Goal: Feedback & Contribution: Leave review/rating

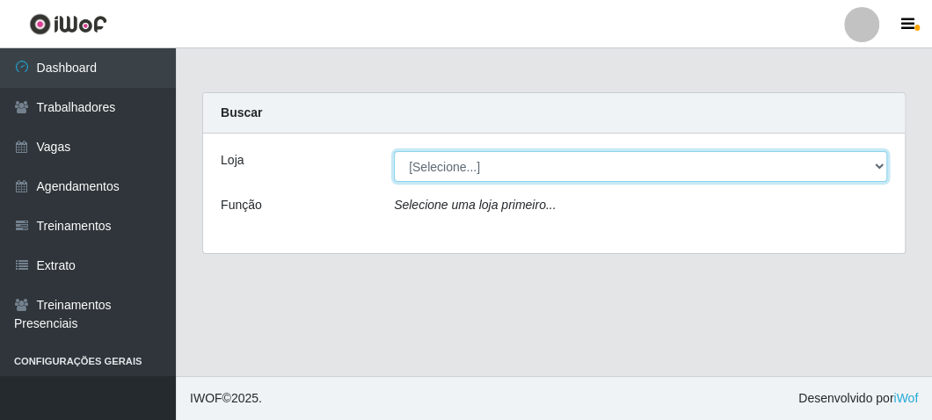
click at [600, 164] on select "[Selecione...] FrigoMaster" at bounding box center [640, 166] width 493 height 31
select select "392"
click at [394, 151] on select "[Selecione...] FrigoMaster" at bounding box center [640, 166] width 493 height 31
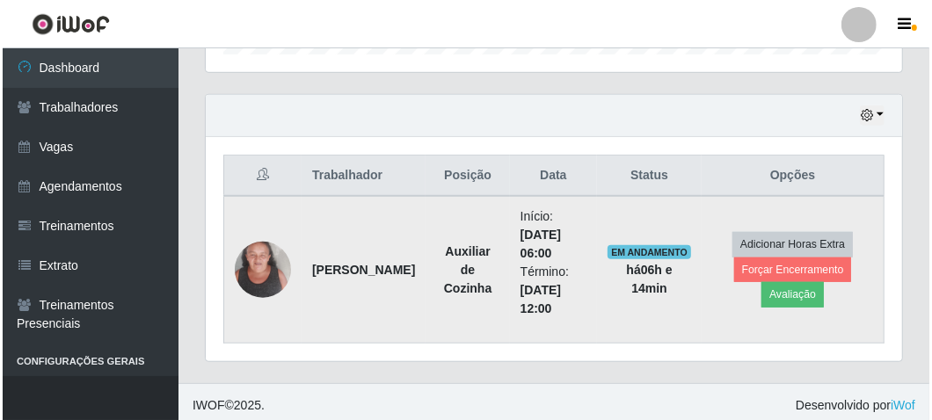
scroll to position [577, 0]
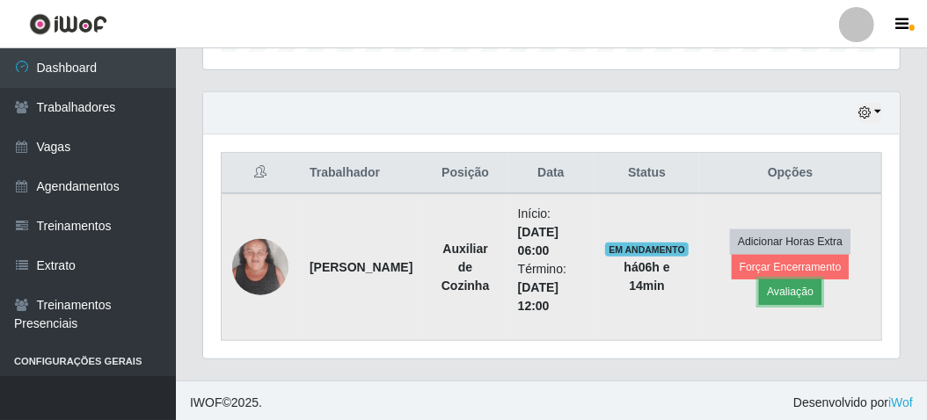
click at [803, 293] on button "Avaliação" at bounding box center [790, 292] width 62 height 25
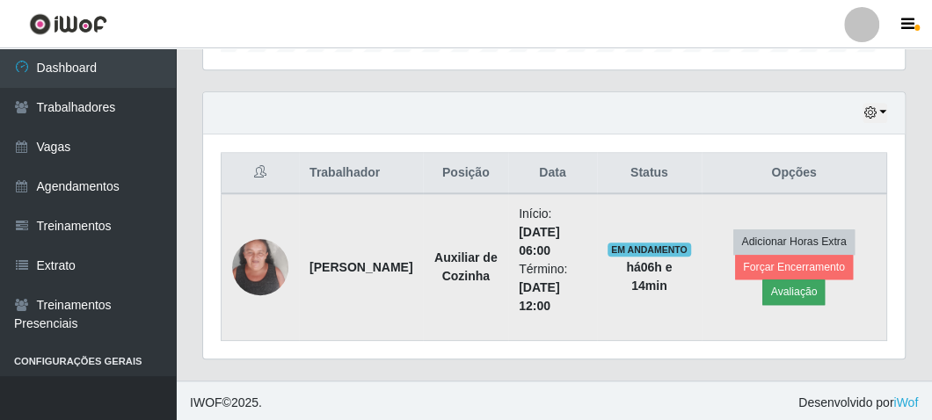
scroll to position [364, 688]
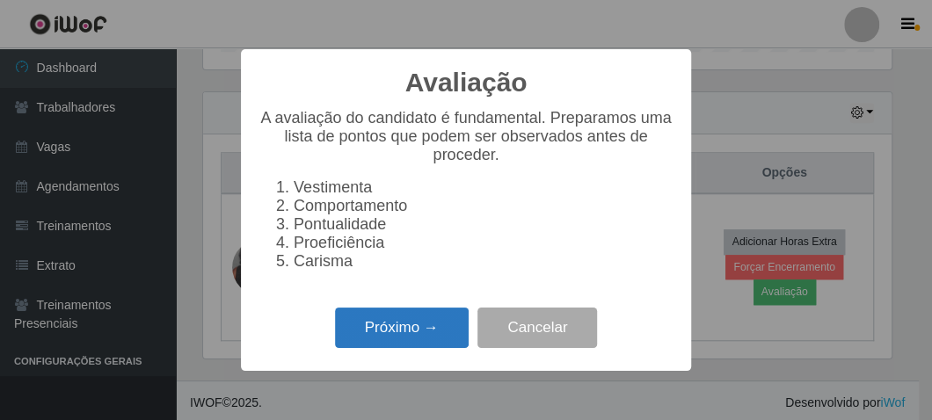
click at [371, 344] on button "Próximo →" at bounding box center [402, 328] width 134 height 41
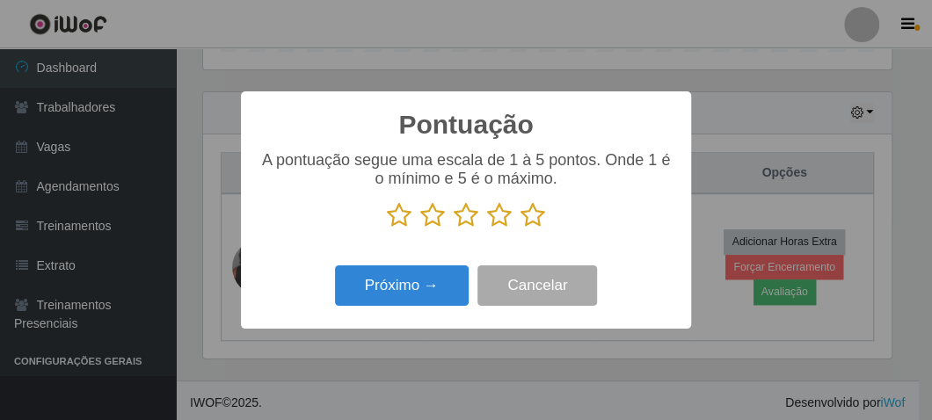
click at [528, 217] on icon at bounding box center [532, 215] width 25 height 26
click at [520, 229] on input "radio" at bounding box center [520, 229] width 0 height 0
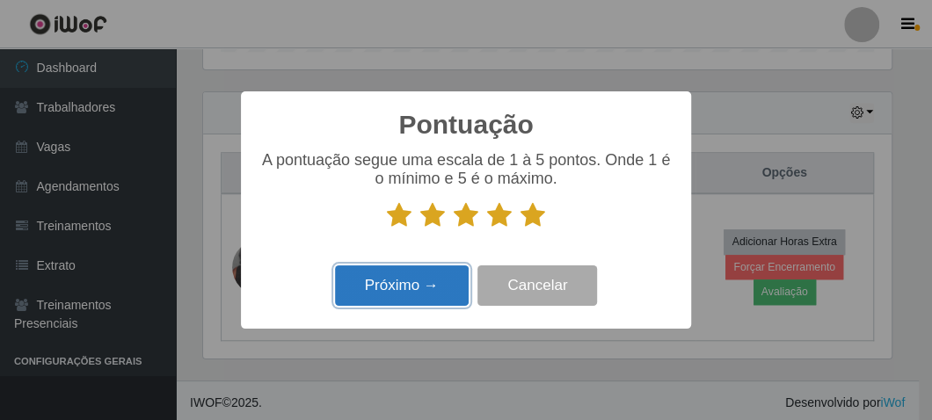
click at [420, 282] on button "Próximo →" at bounding box center [402, 286] width 134 height 41
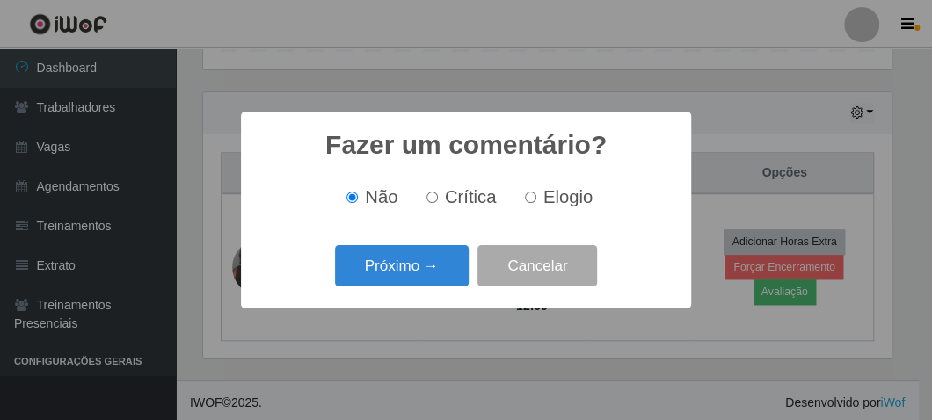
click at [552, 203] on span "Elogio" at bounding box center [567, 196] width 49 height 19
click at [536, 203] on input "Elogio" at bounding box center [530, 197] width 11 height 11
radio input "true"
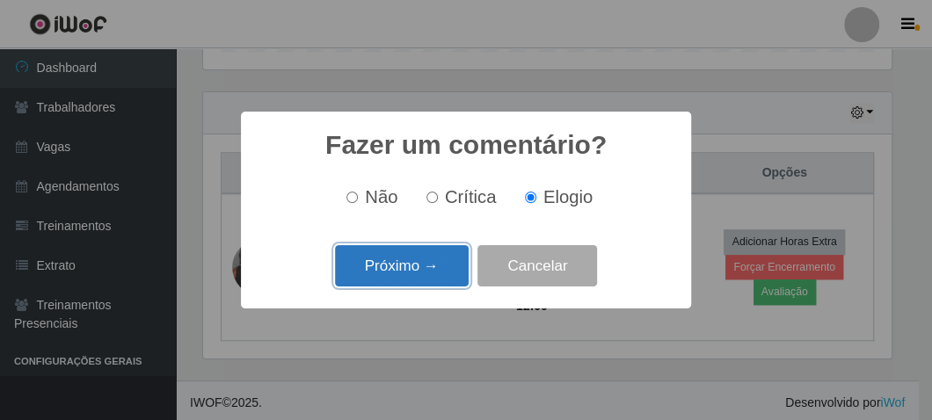
click at [411, 266] on button "Próximo →" at bounding box center [402, 265] width 134 height 41
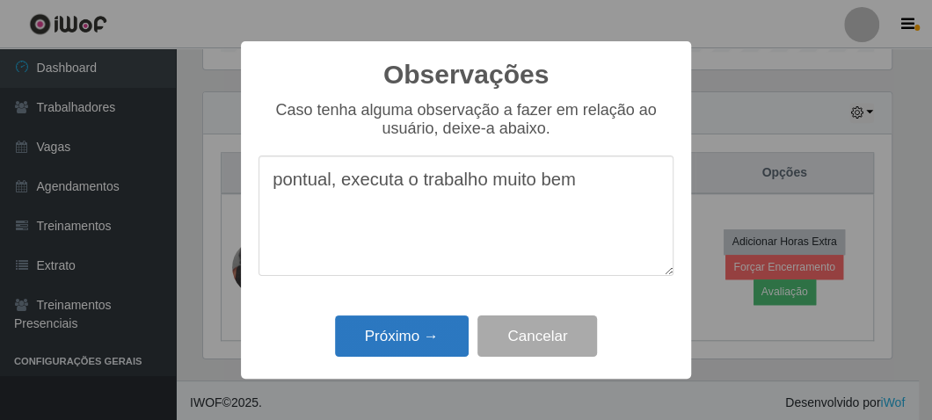
type textarea "pontual, executa o trabalho muito bem"
click at [400, 342] on button "Próximo →" at bounding box center [402, 336] width 134 height 41
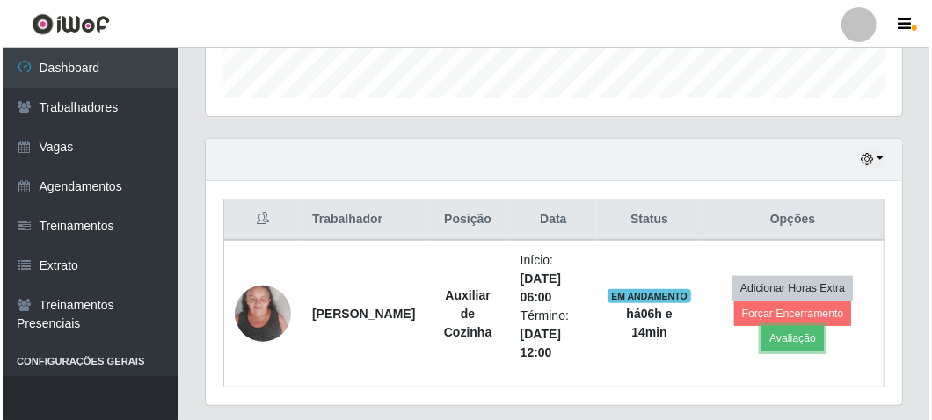
scroll to position [489, 0]
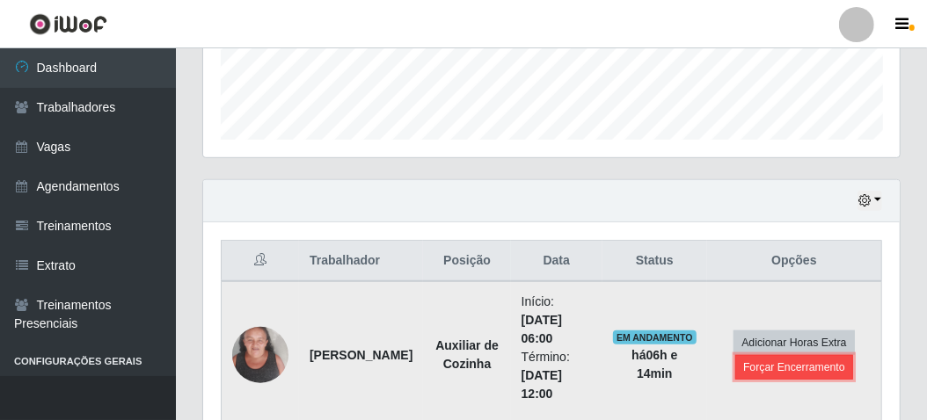
click at [771, 357] on button "Forçar Encerramento" at bounding box center [794, 367] width 118 height 25
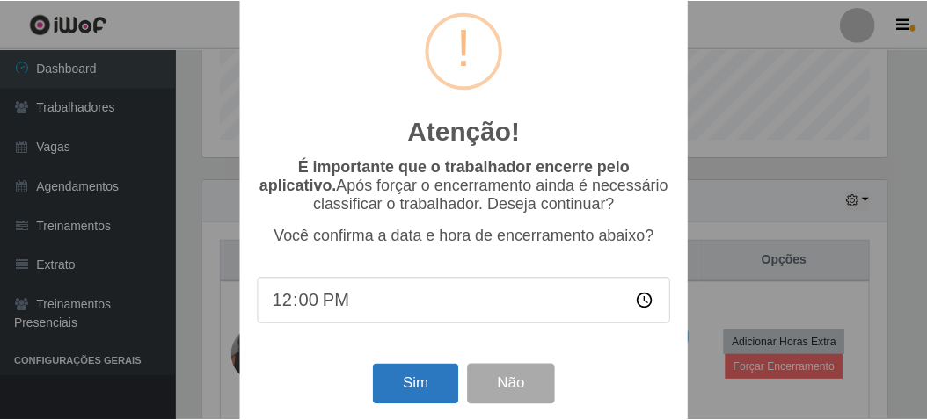
scroll to position [56, 0]
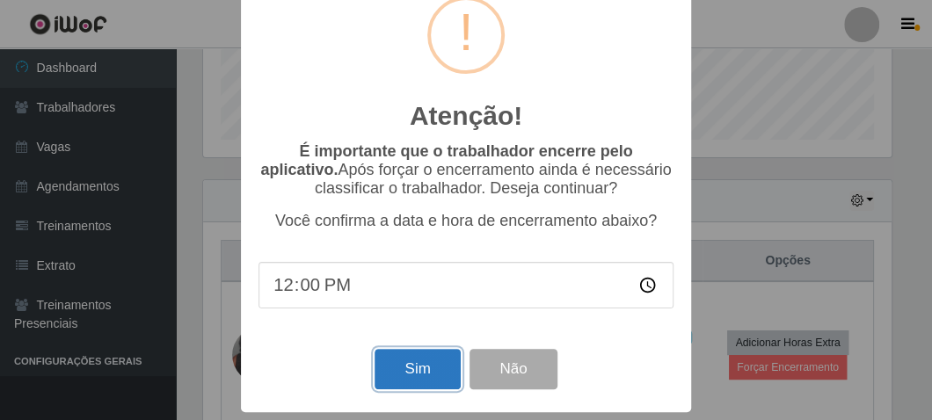
click at [415, 367] on button "Sim" at bounding box center [417, 369] width 85 height 41
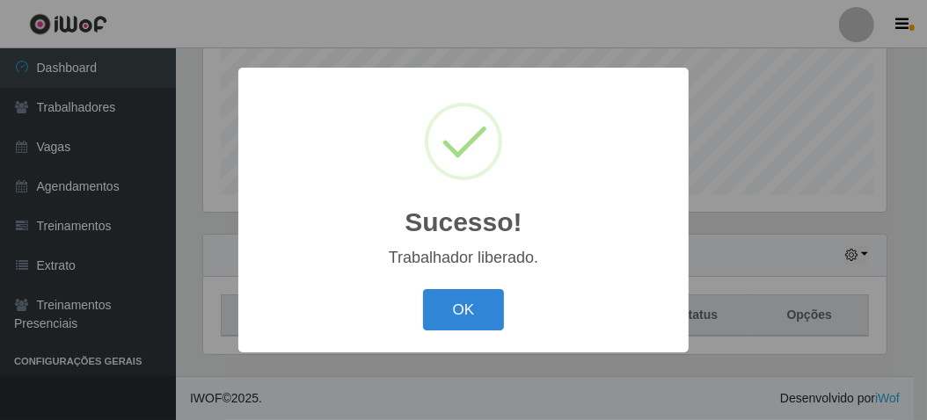
scroll to position [364, 688]
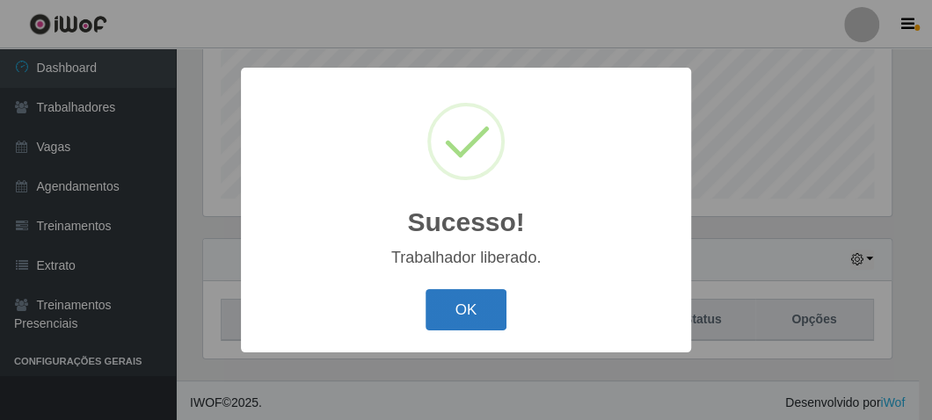
click at [462, 309] on button "OK" at bounding box center [467, 309] width 82 height 41
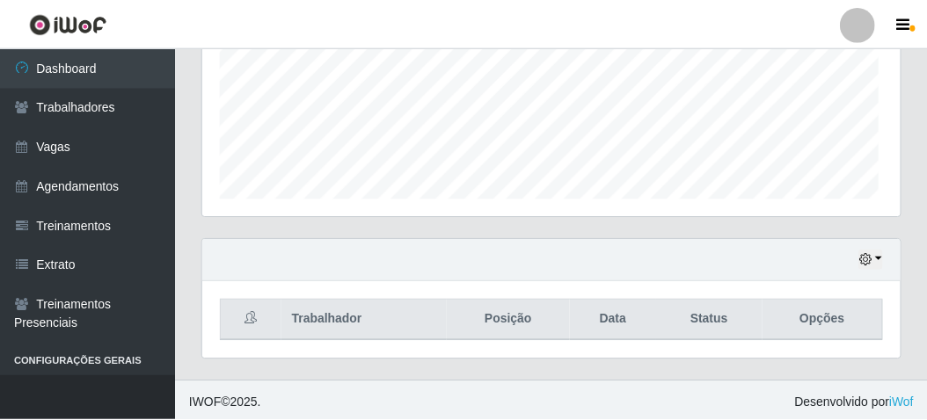
scroll to position [364, 696]
